Goal: Navigation & Orientation: Find specific page/section

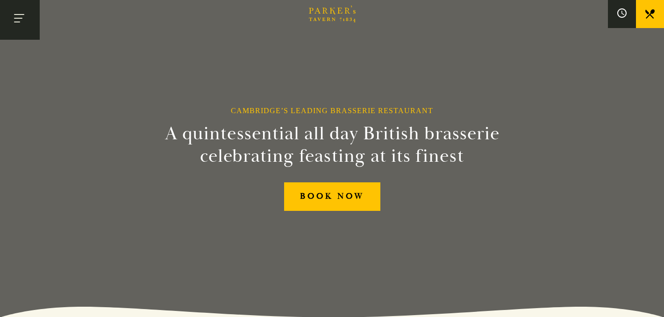
click at [7, 22] on button "Toggle navigation" at bounding box center [20, 20] width 40 height 40
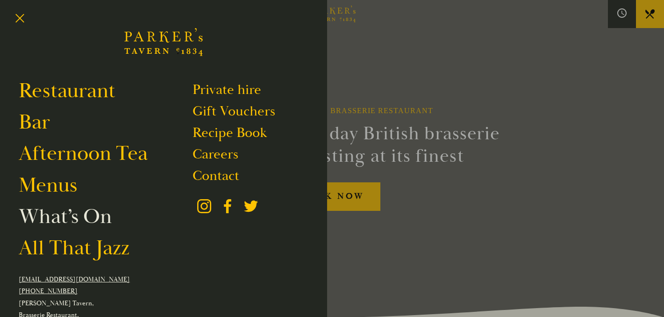
click at [72, 221] on link "What’s On" at bounding box center [65, 216] width 93 height 26
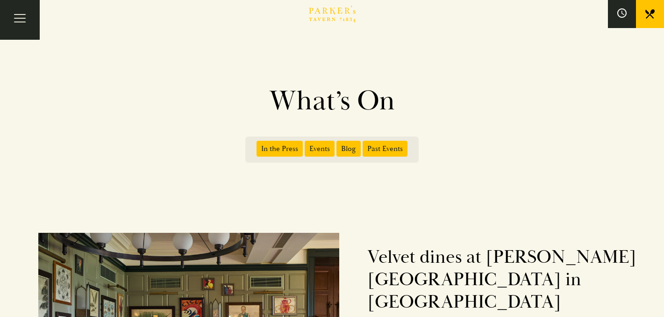
click at [334, 23] on link "Brasserie Restaurant Cambridge | Parker's Tavern Cambridge Parker's Tavern is a…" at bounding box center [332, 19] width 47 height 9
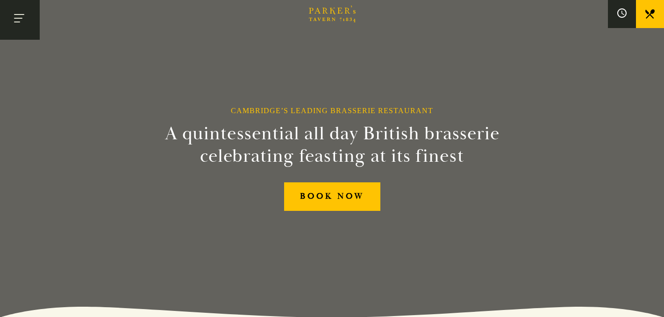
click at [19, 35] on button "Toggle navigation" at bounding box center [20, 20] width 40 height 40
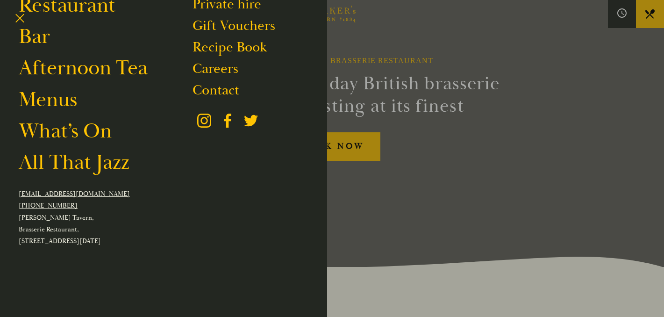
scroll to position [201, 0]
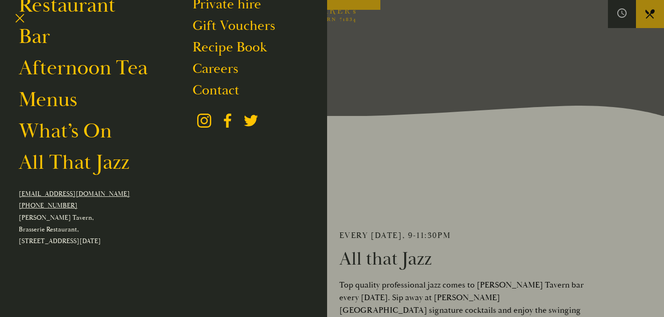
click at [577, 79] on div at bounding box center [332, 158] width 664 height 317
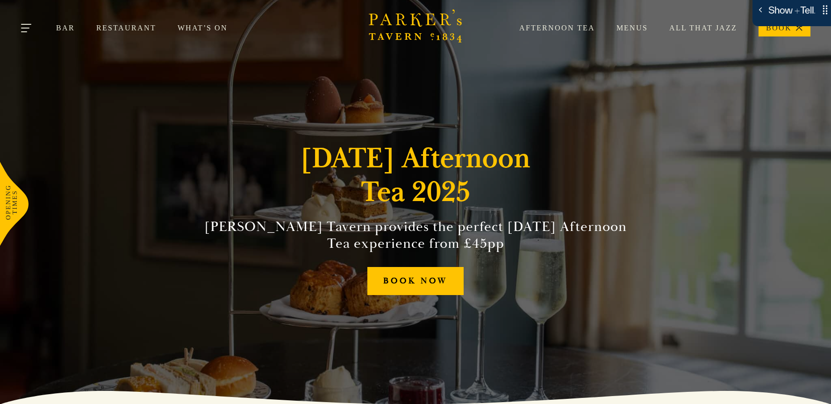
click at [27, 28] on button "Toggle navigation" at bounding box center [27, 30] width 40 height 40
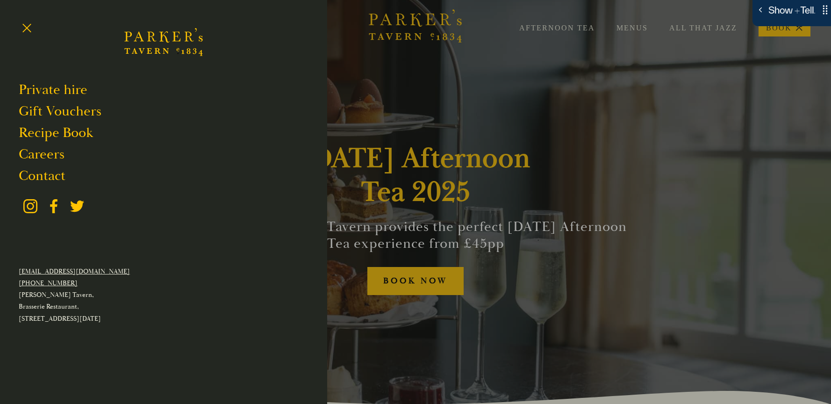
click at [426, 100] on div at bounding box center [415, 202] width 831 height 404
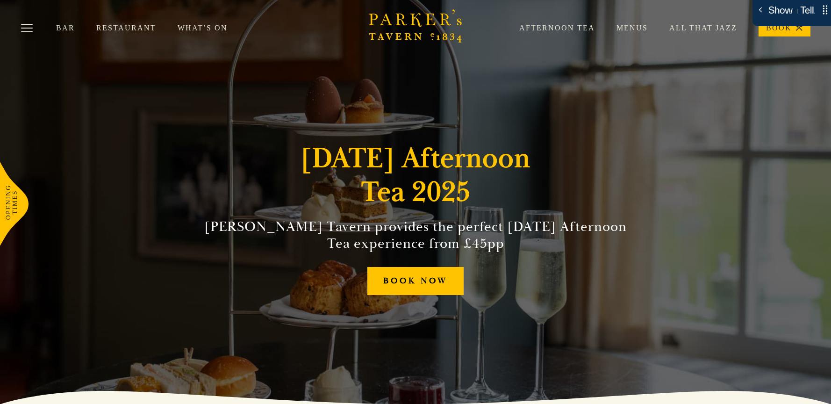
drag, startPoint x: 555, startPoint y: 29, endPoint x: 559, endPoint y: 21, distance: 9.4
click at [554, 29] on link "Afternoon Tea" at bounding box center [546, 27] width 97 height 9
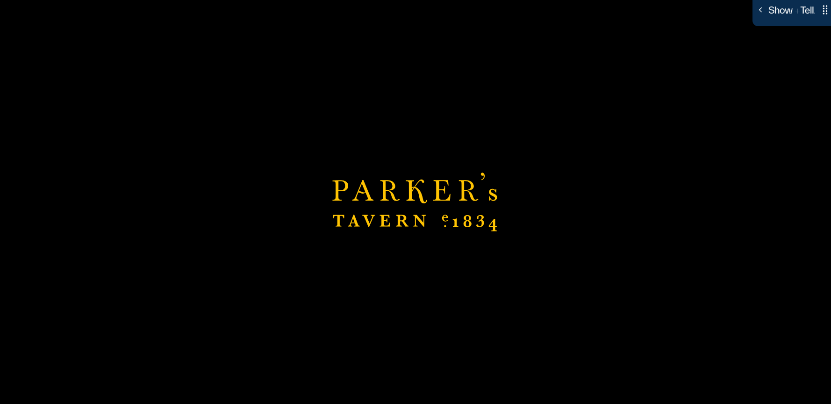
click at [556, 27] on div "Brasserie Restaurant Cambridge | Parker's Tavern Cambridge Parker's Tavern is a…" at bounding box center [415, 202] width 831 height 404
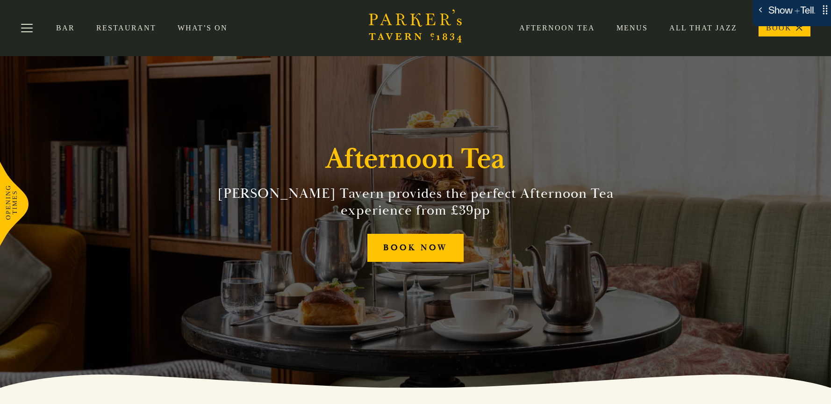
scroll to position [24, 0]
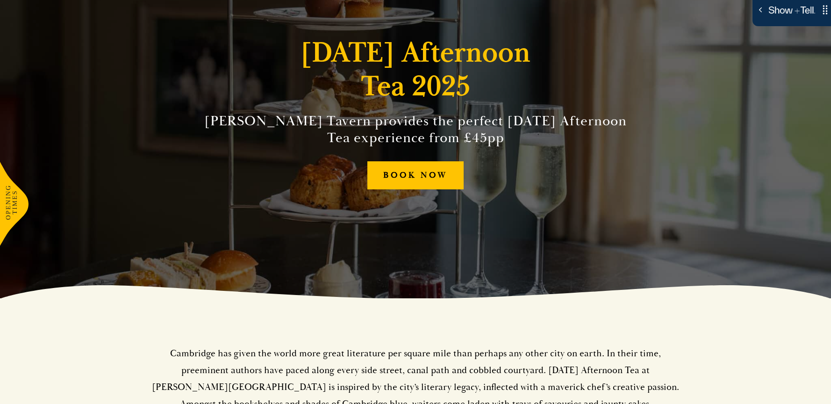
scroll to position [129, 0]
